Goal: Information Seeking & Learning: Compare options

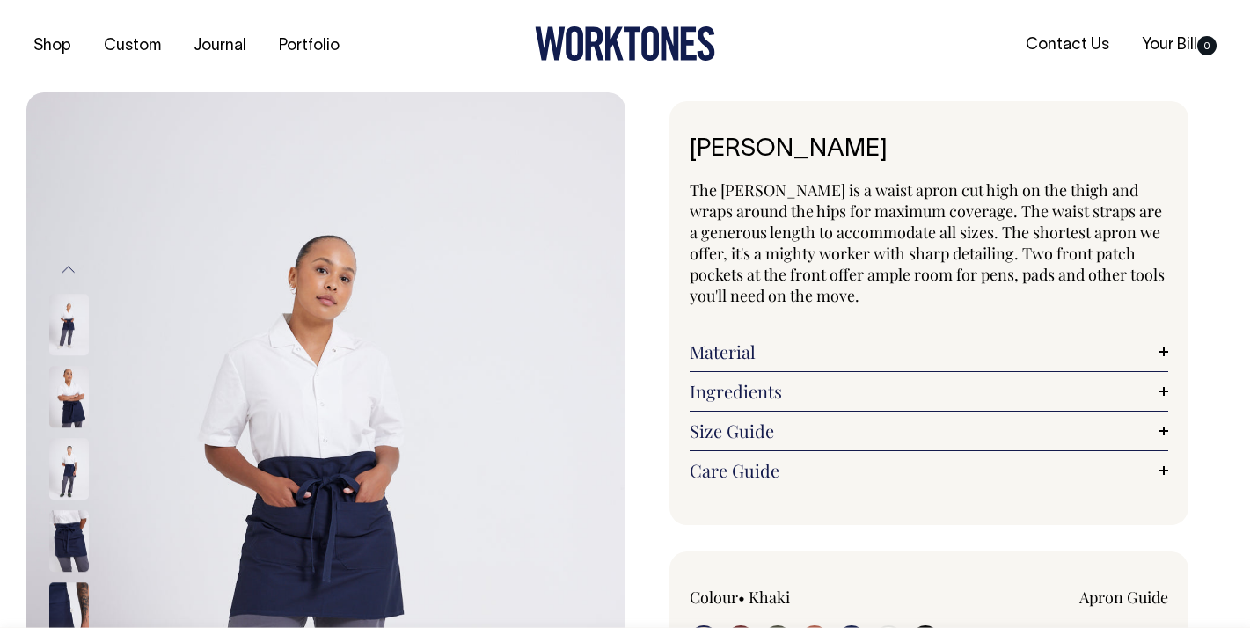
radio input "true"
select select "Dark Navy"
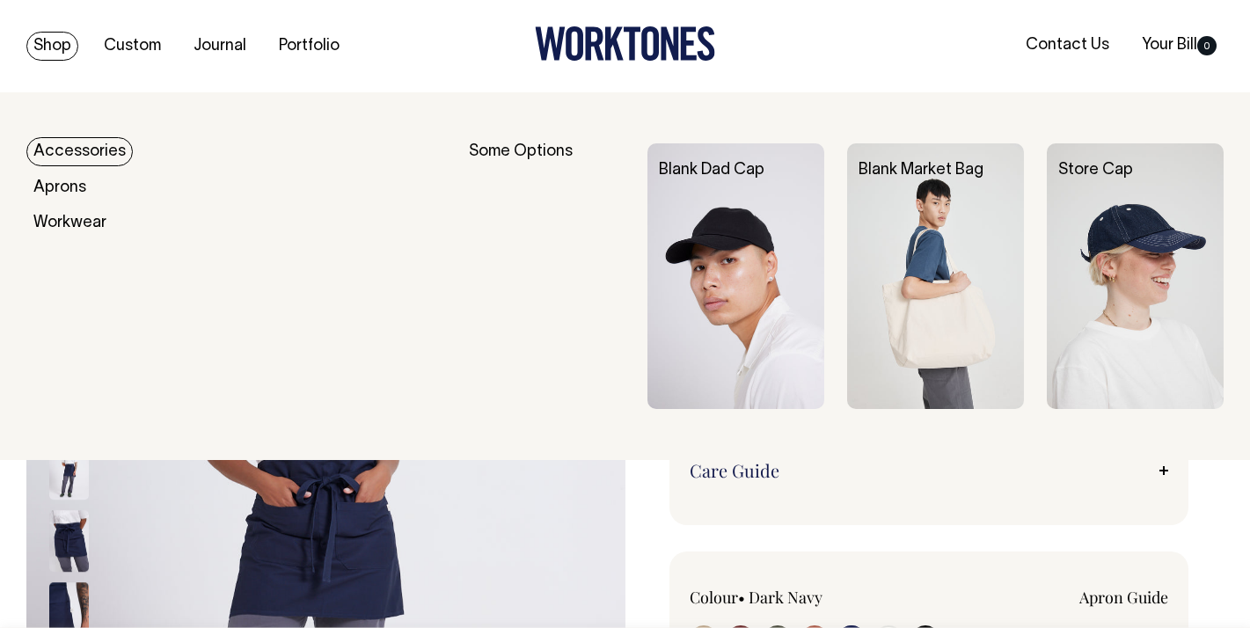
click at [60, 40] on link "Shop" at bounding box center [52, 46] width 52 height 29
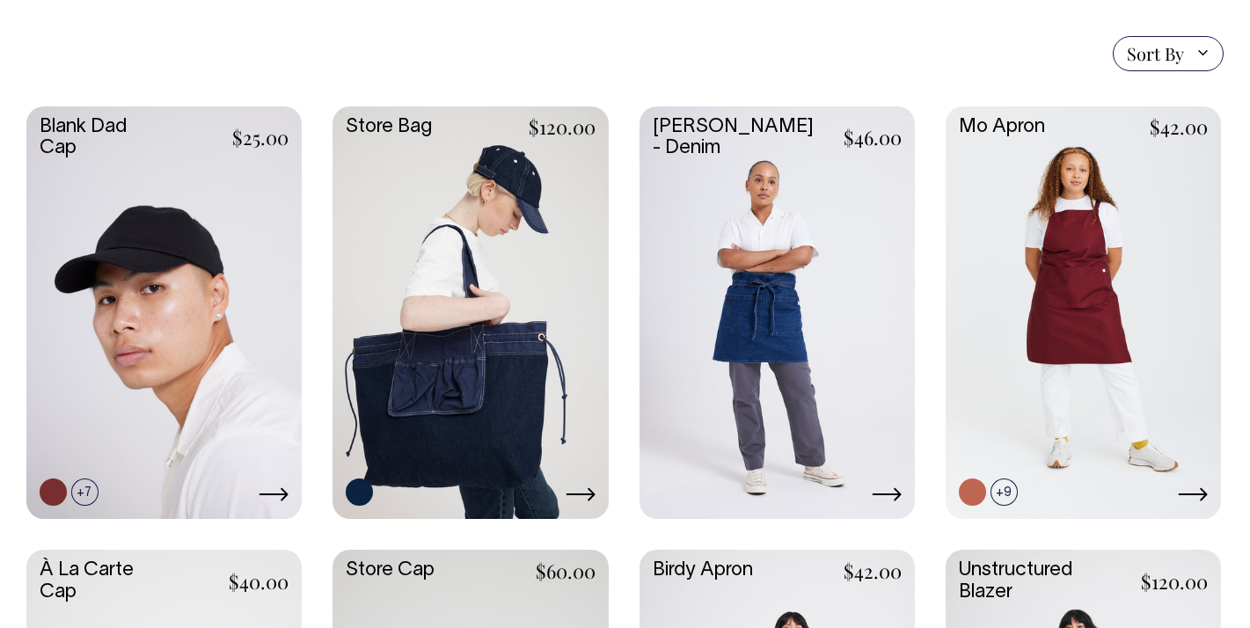
scroll to position [414, 0]
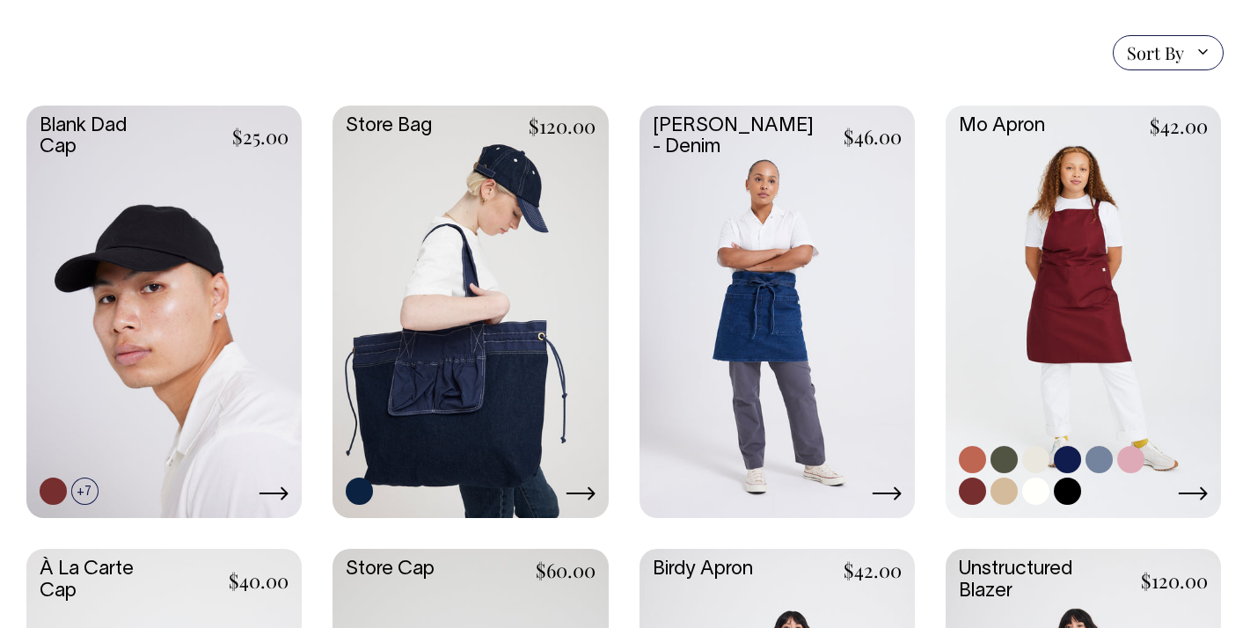
click at [1067, 459] on link at bounding box center [1067, 459] width 27 height 27
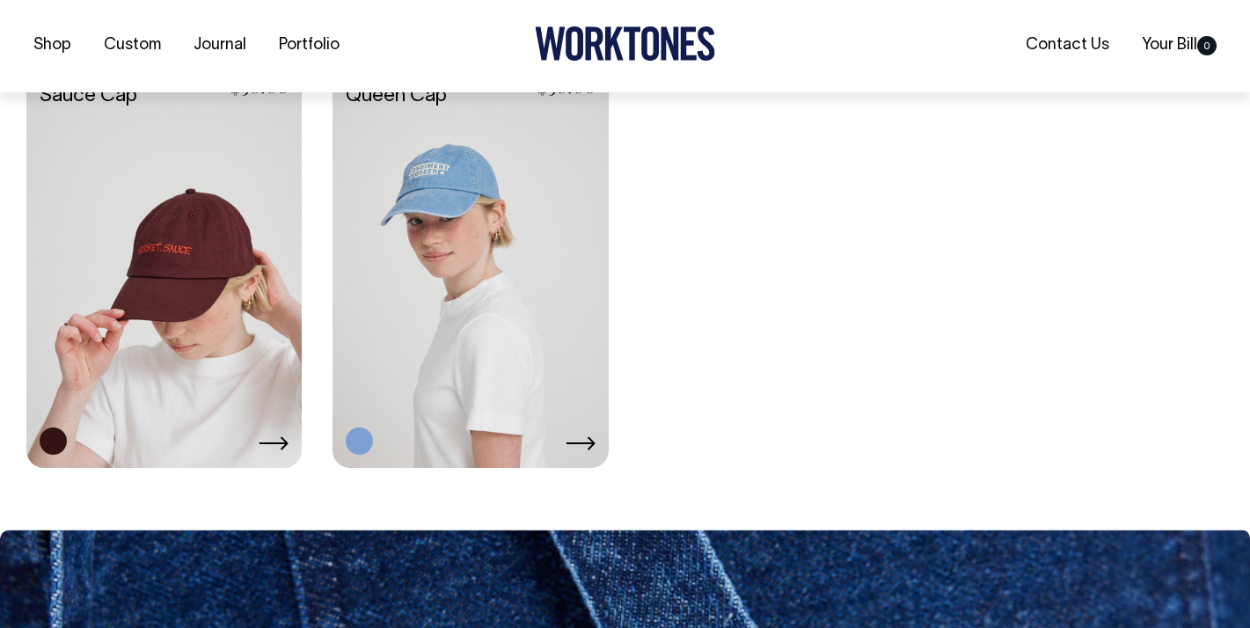
scroll to position [3131, 0]
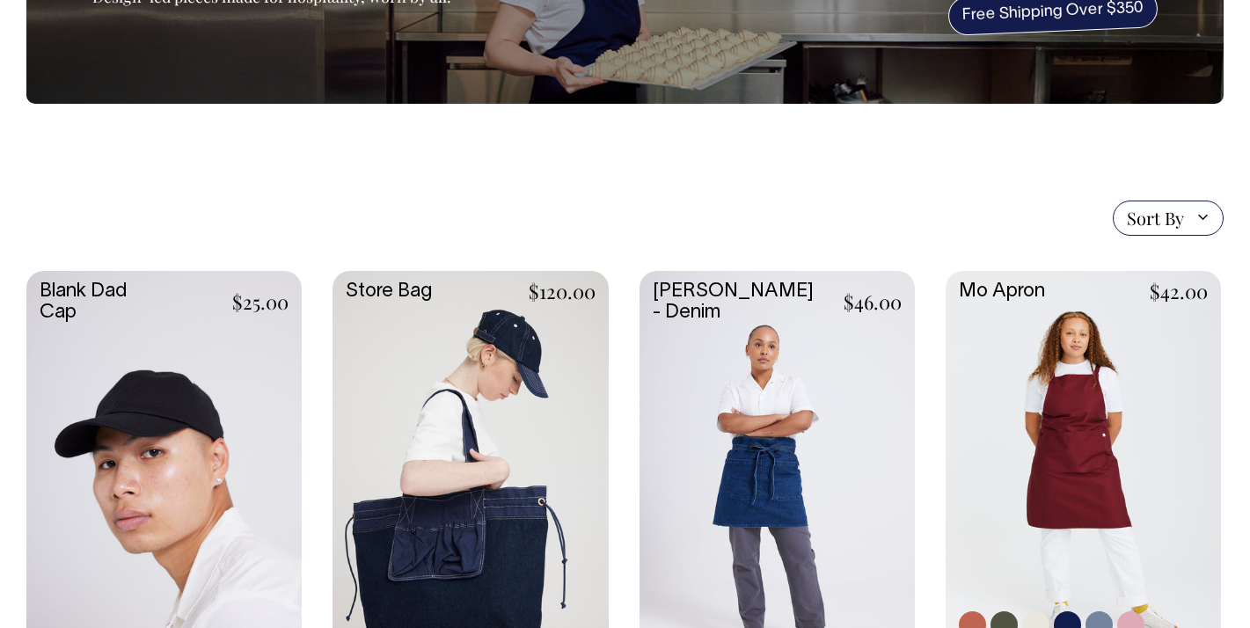
click at [1080, 390] on link at bounding box center [1083, 476] width 275 height 410
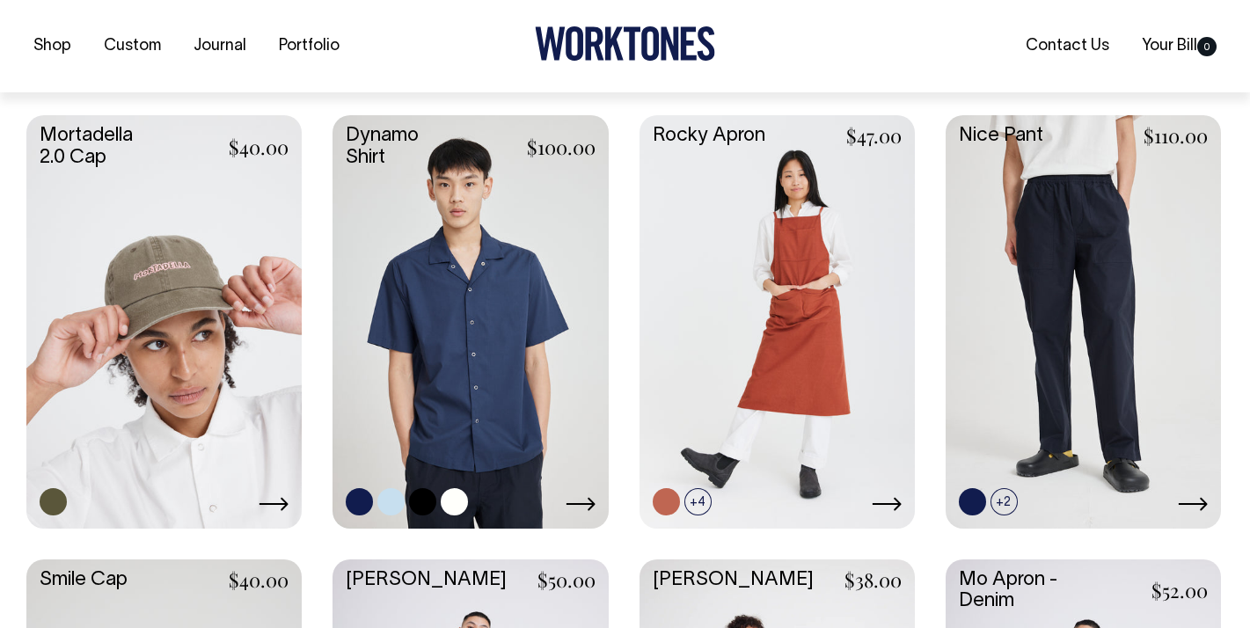
scroll to position [1293, 0]
click at [455, 370] on link at bounding box center [470, 319] width 275 height 410
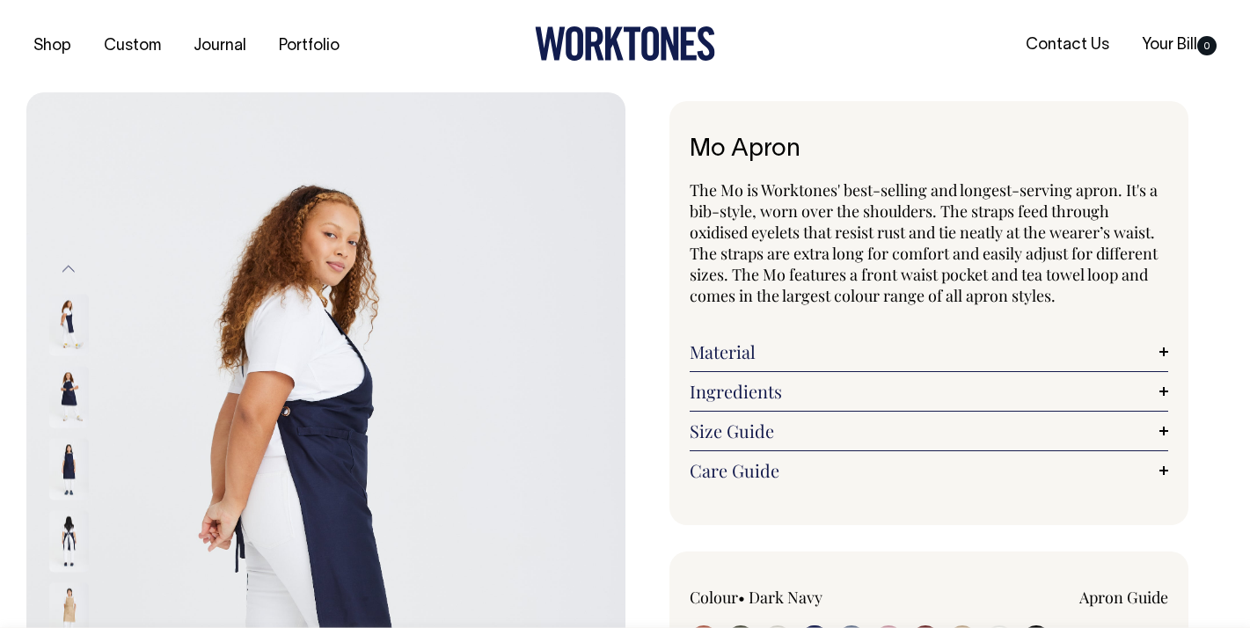
select select "Dark Navy"
click at [70, 531] on img at bounding box center [69, 541] width 40 height 62
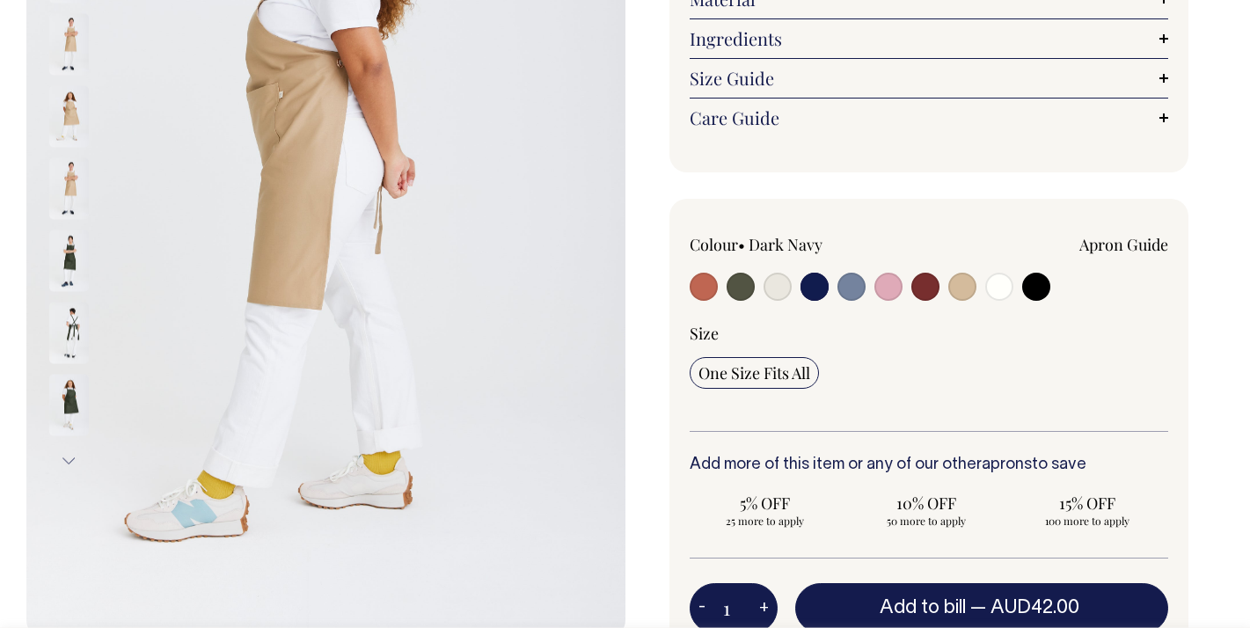
scroll to position [353, 0]
click at [66, 399] on img at bounding box center [69, 405] width 40 height 62
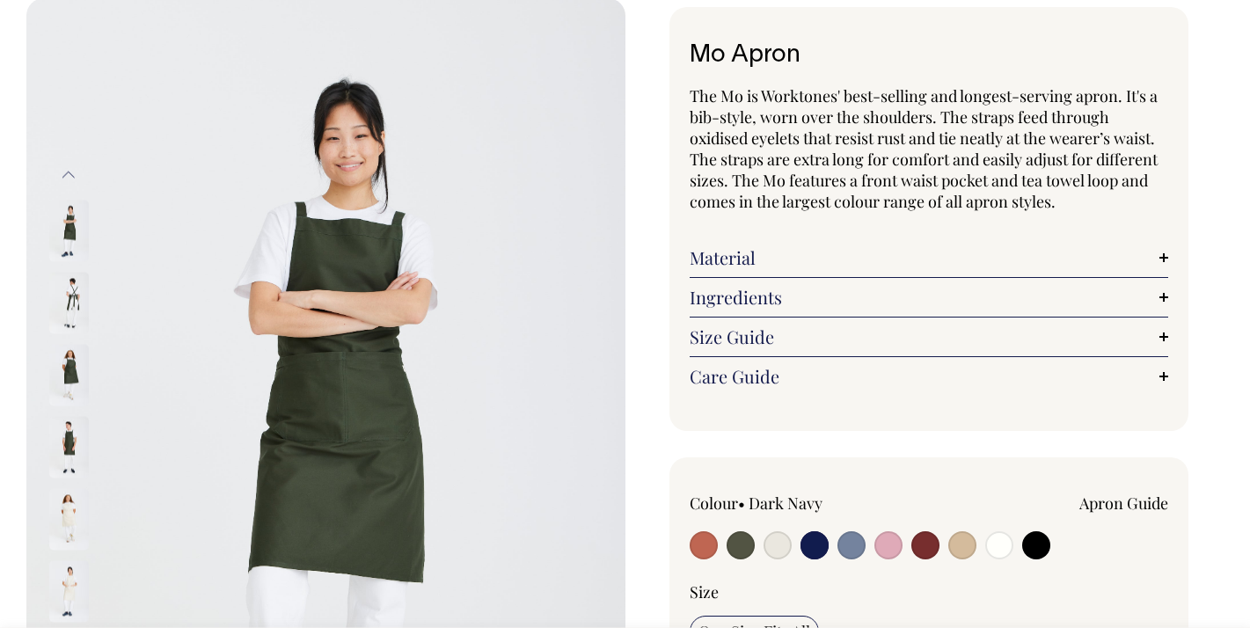
scroll to position [94, 0]
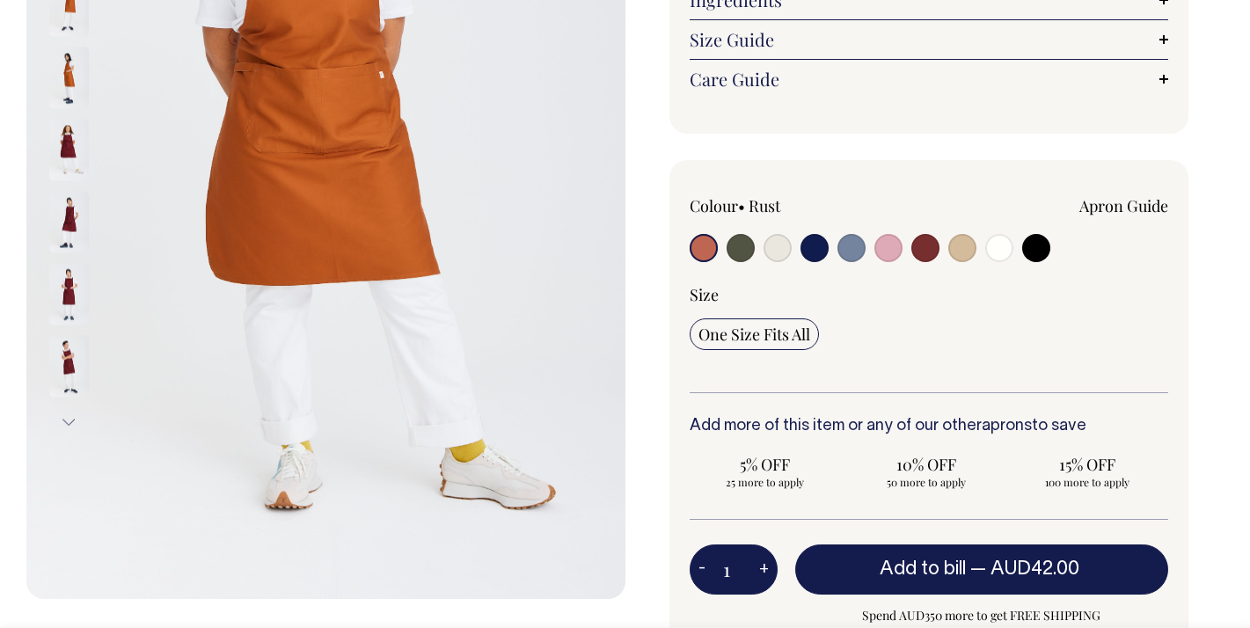
scroll to position [392, 0]
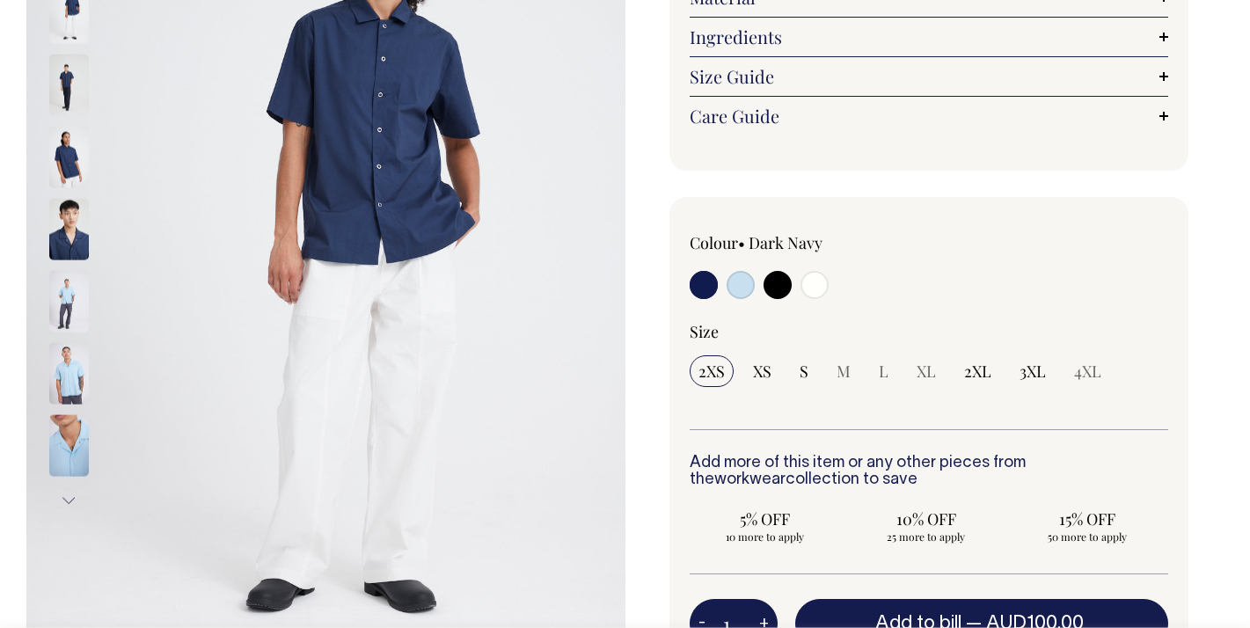
scroll to position [313, 0]
click at [757, 373] on div "2XS XS S M L XL 2XL 3XL 4XL" at bounding box center [930, 371] width 480 height 32
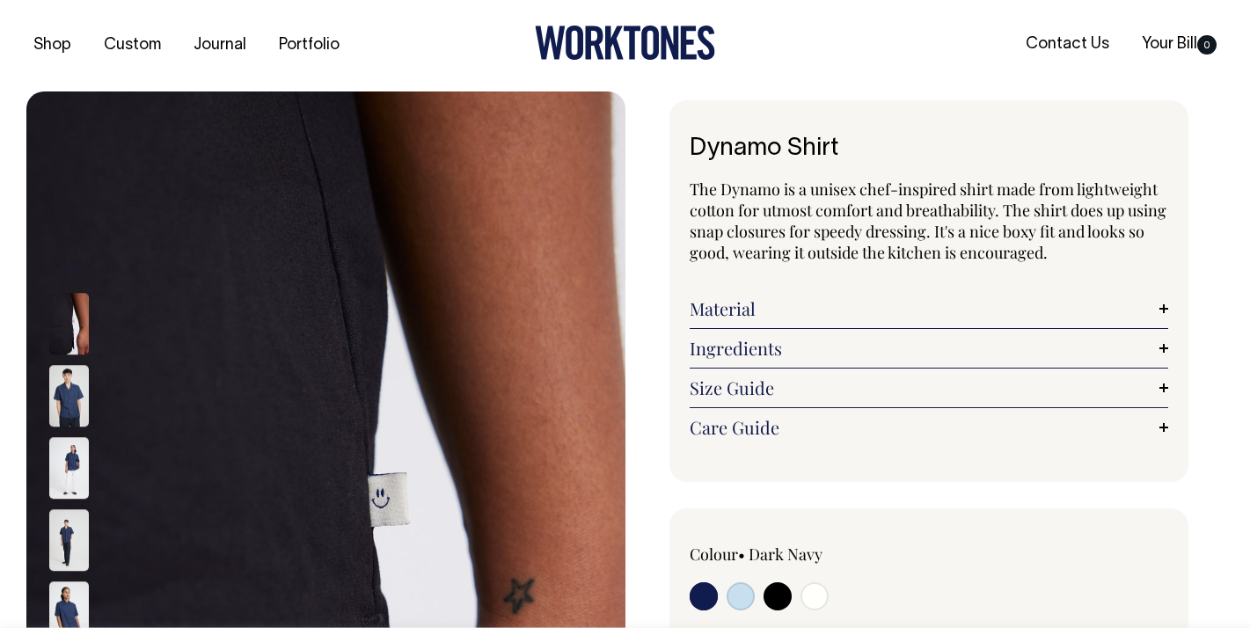
scroll to position [0, 0]
